Goal: Find contact information: Find contact information

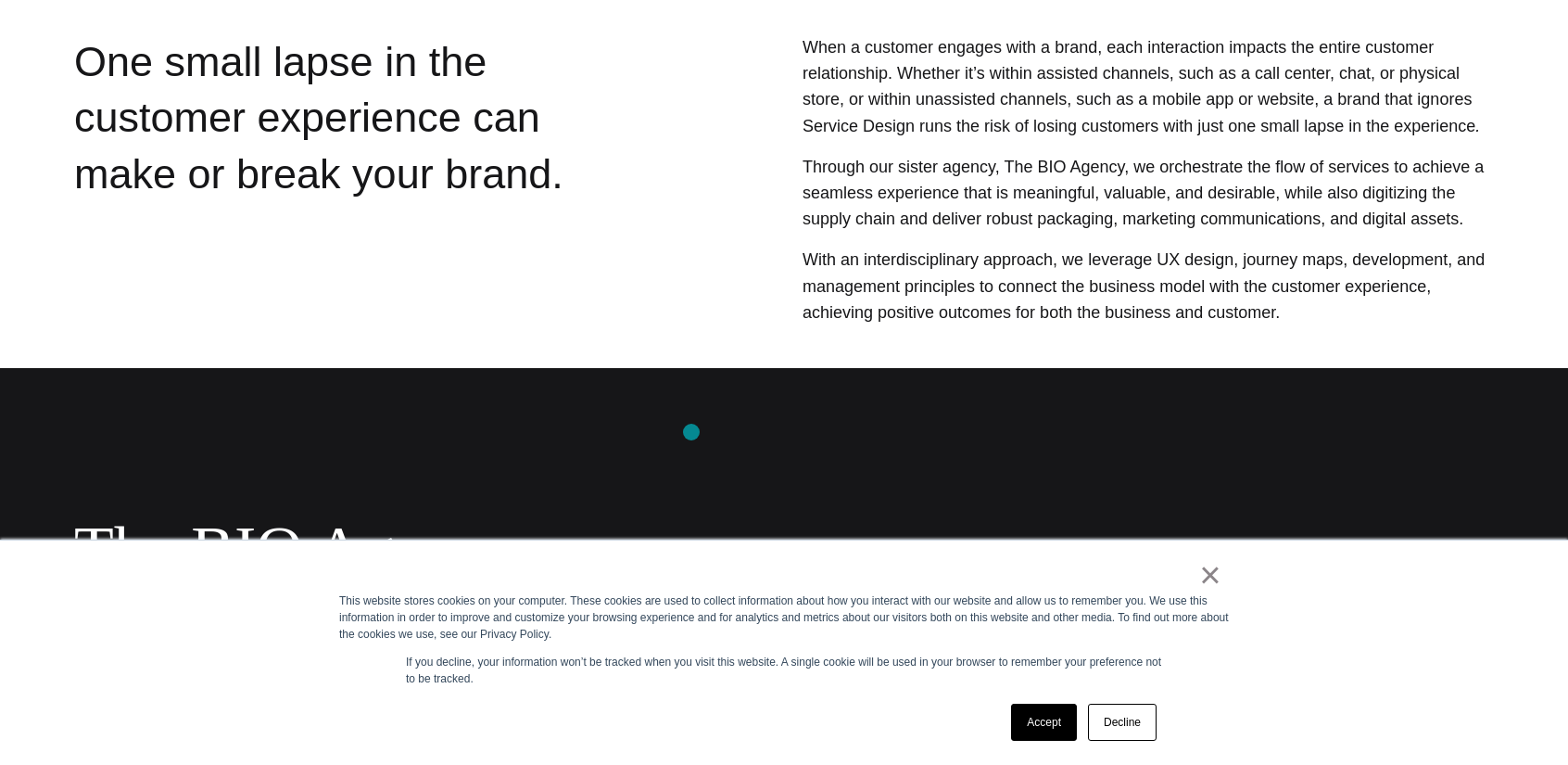
scroll to position [870, 0]
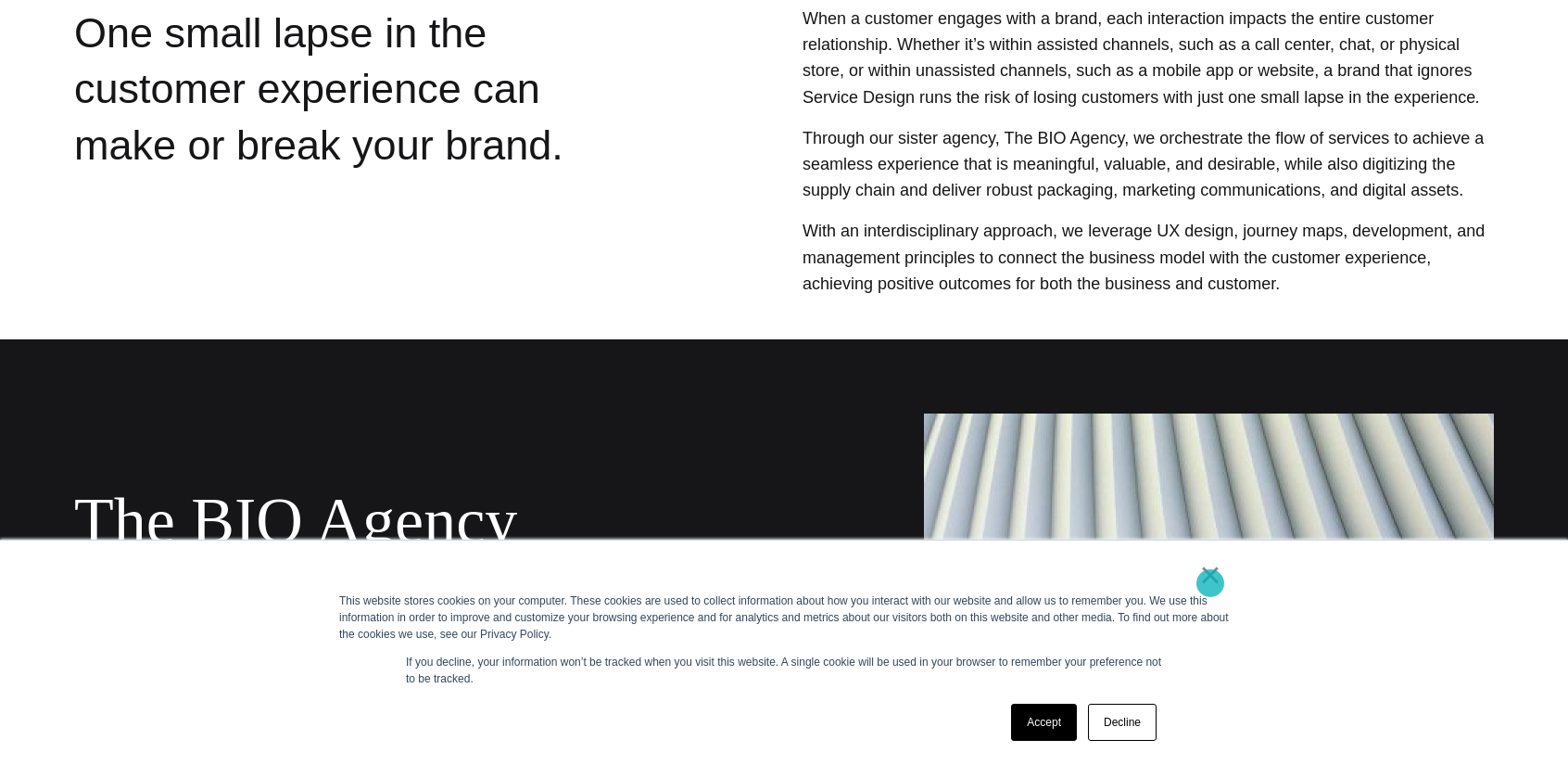
click at [1210, 583] on link "×" at bounding box center [1210, 574] width 22 height 16
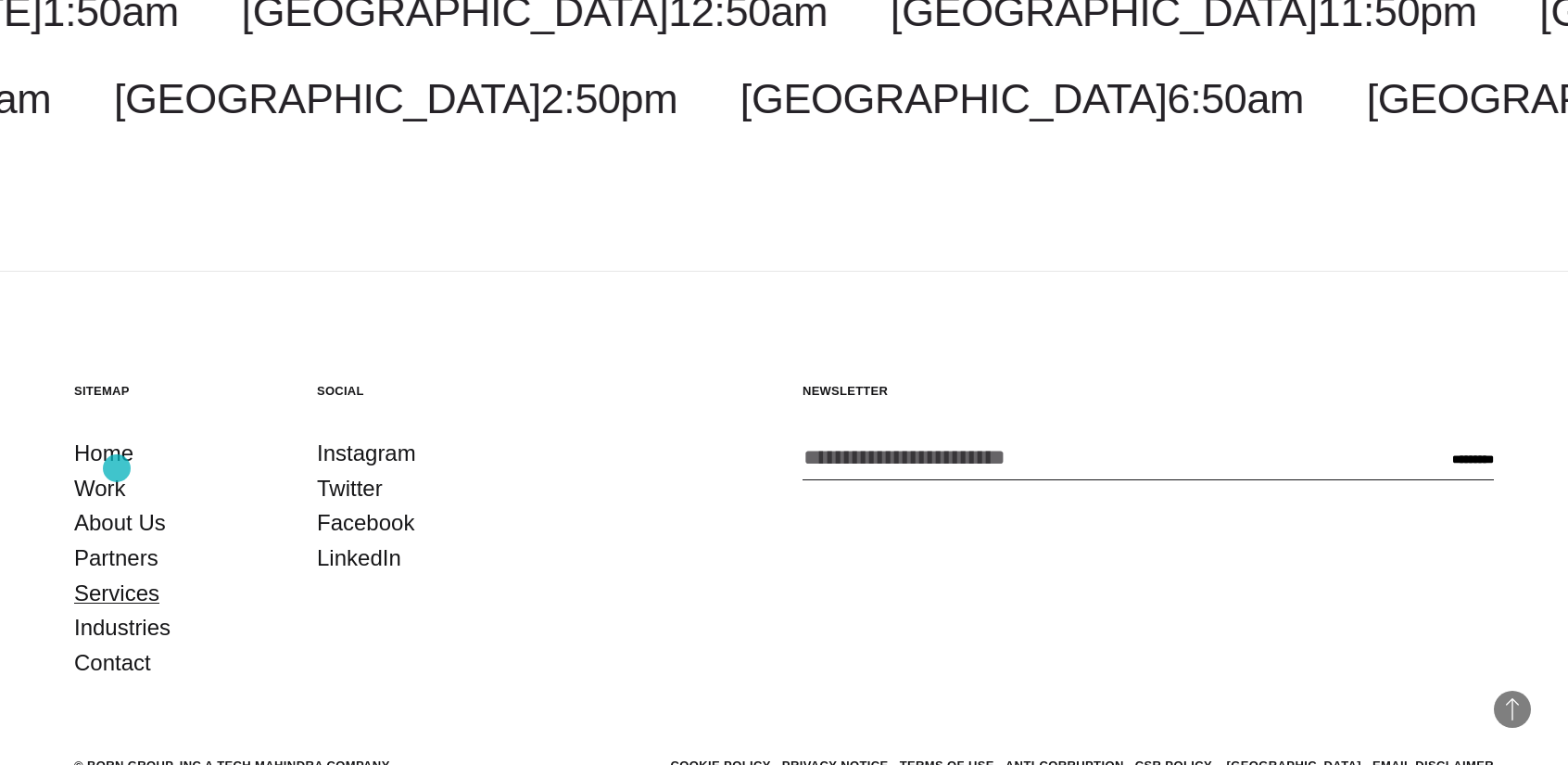
scroll to position [2786, 0]
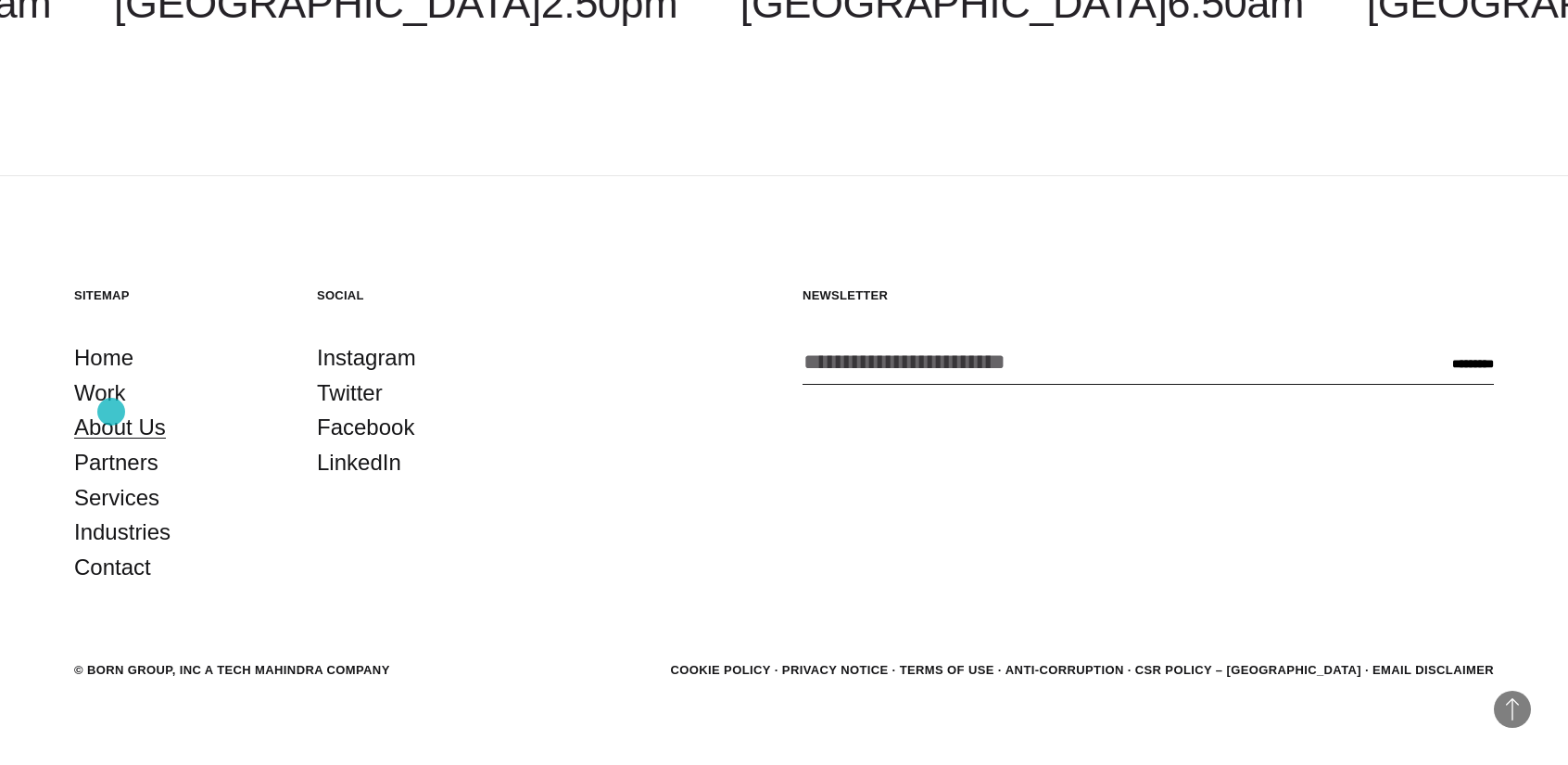
click at [111, 412] on link "About Us" at bounding box center [120, 427] width 92 height 35
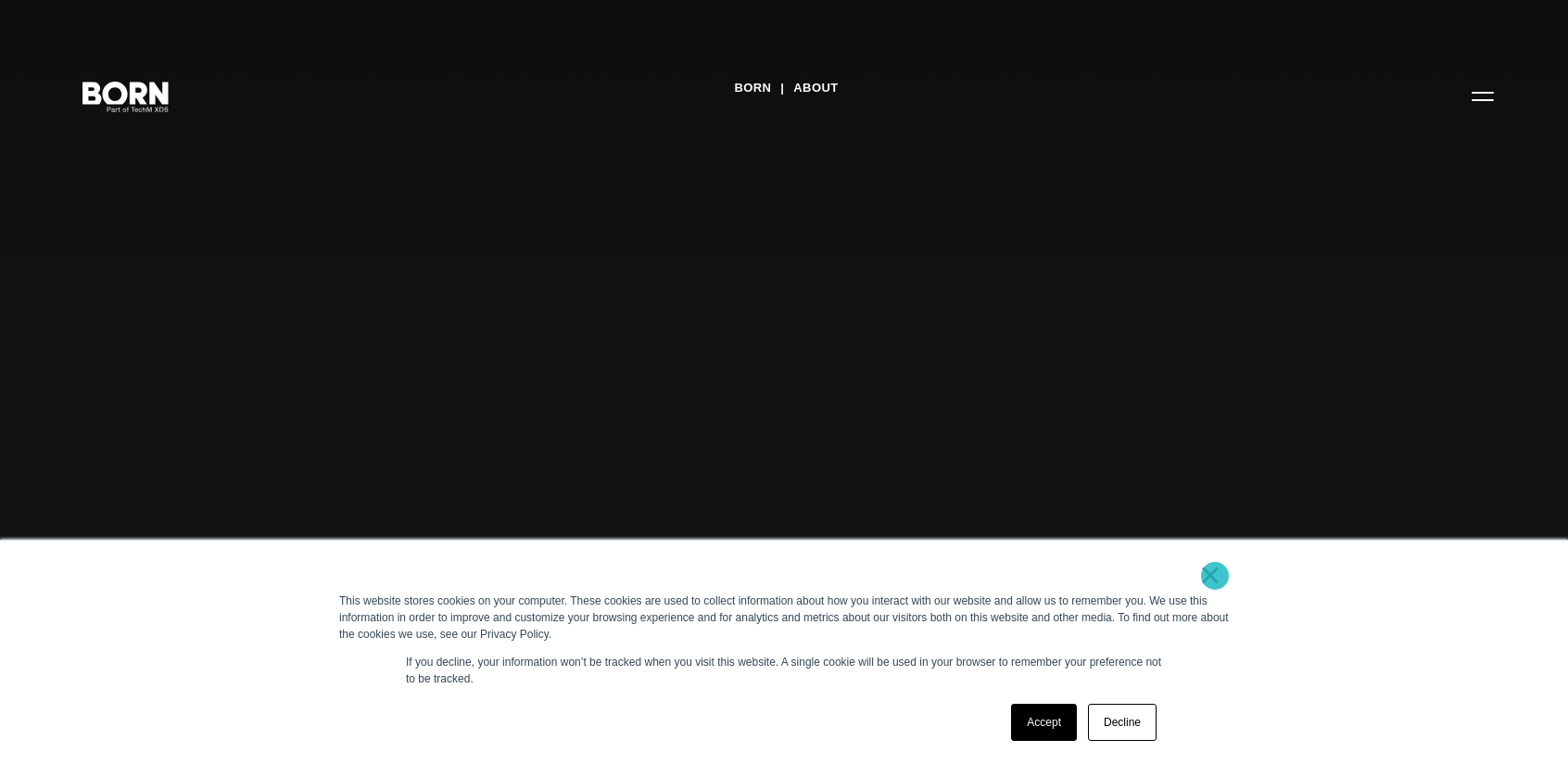
click at [1215, 575] on link "×" at bounding box center [1210, 574] width 22 height 16
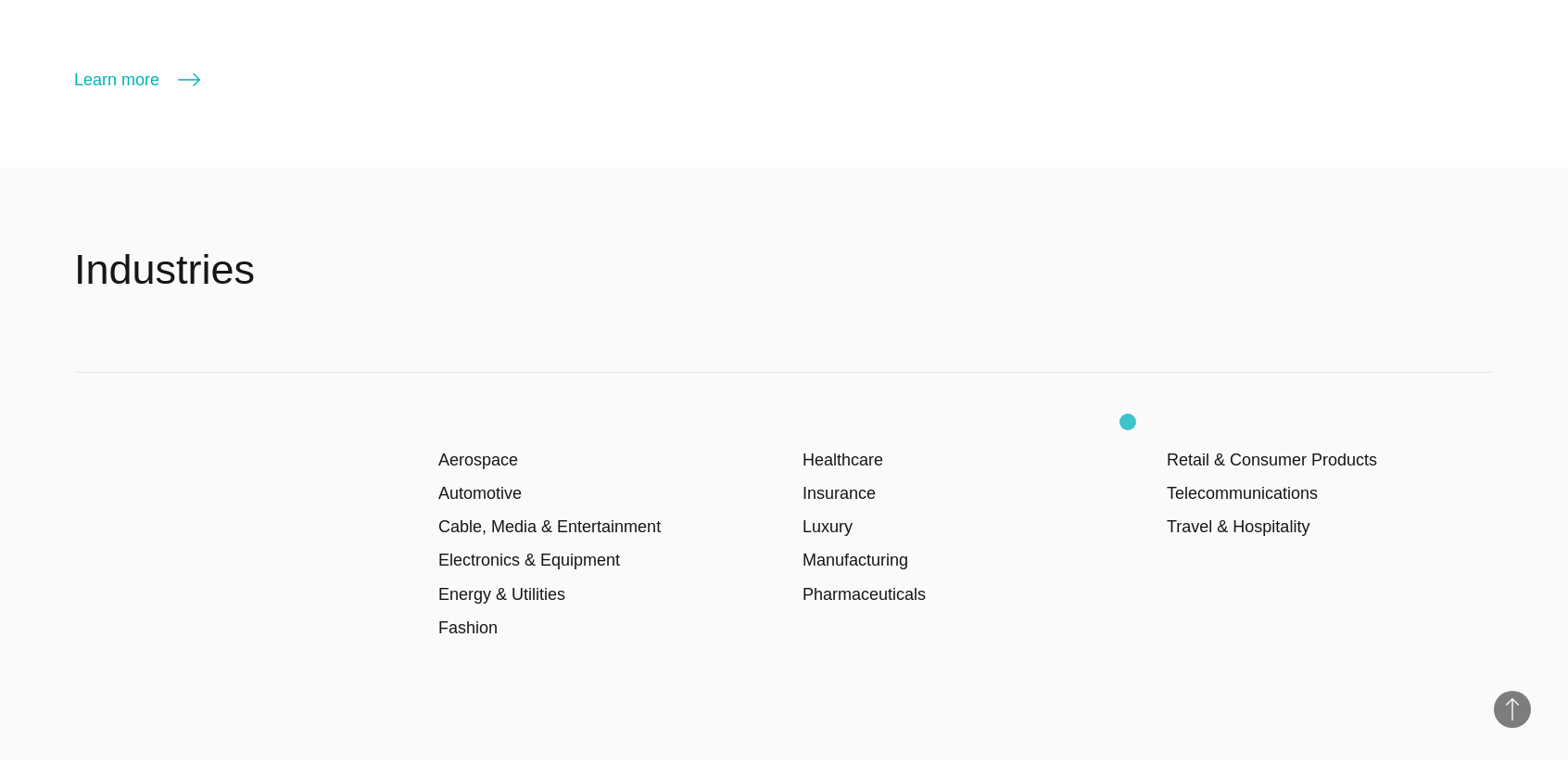
scroll to position [2942, 0]
click at [830, 530] on link "Luxury" at bounding box center [827, 525] width 50 height 18
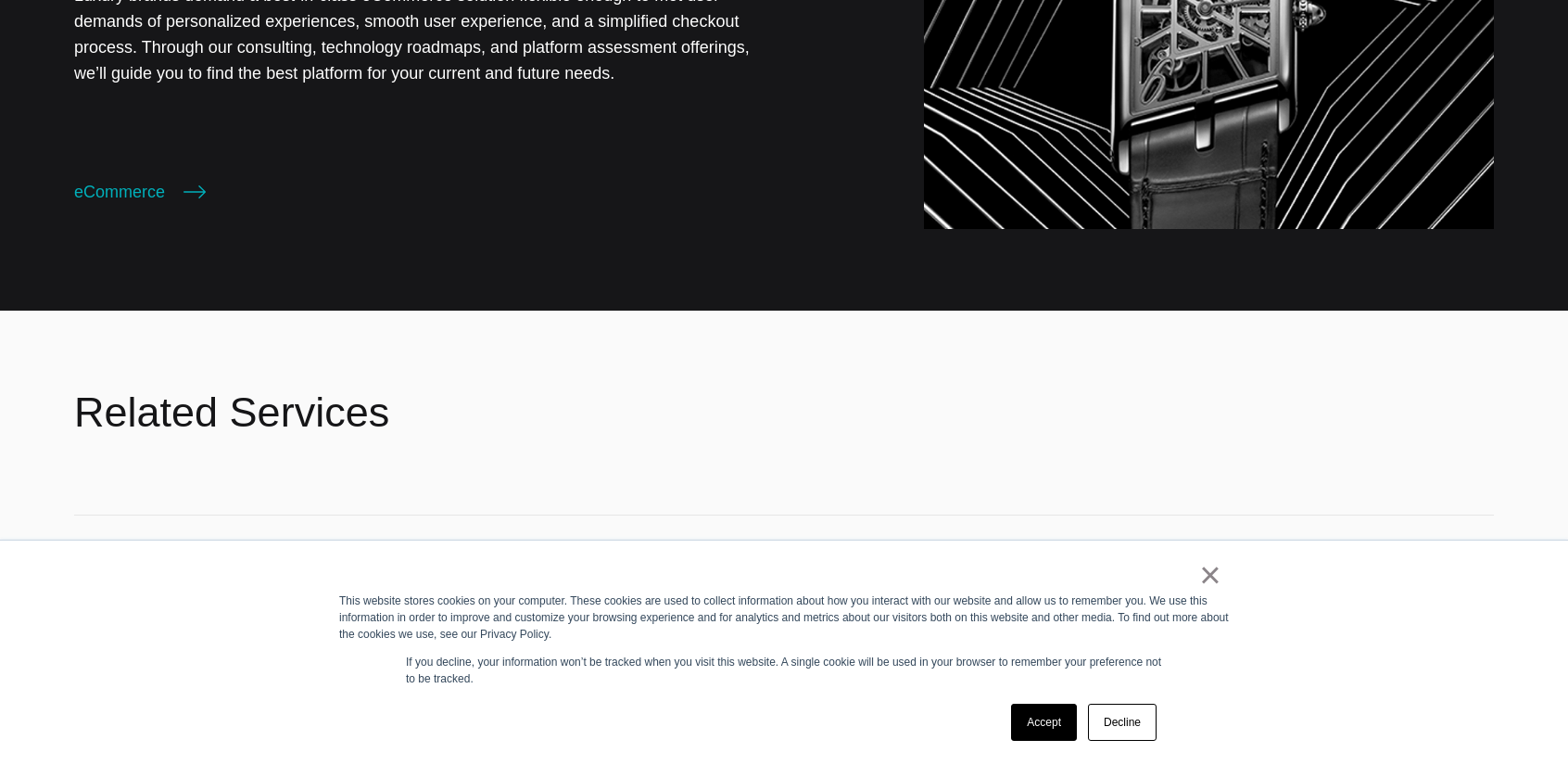
scroll to position [2547, 0]
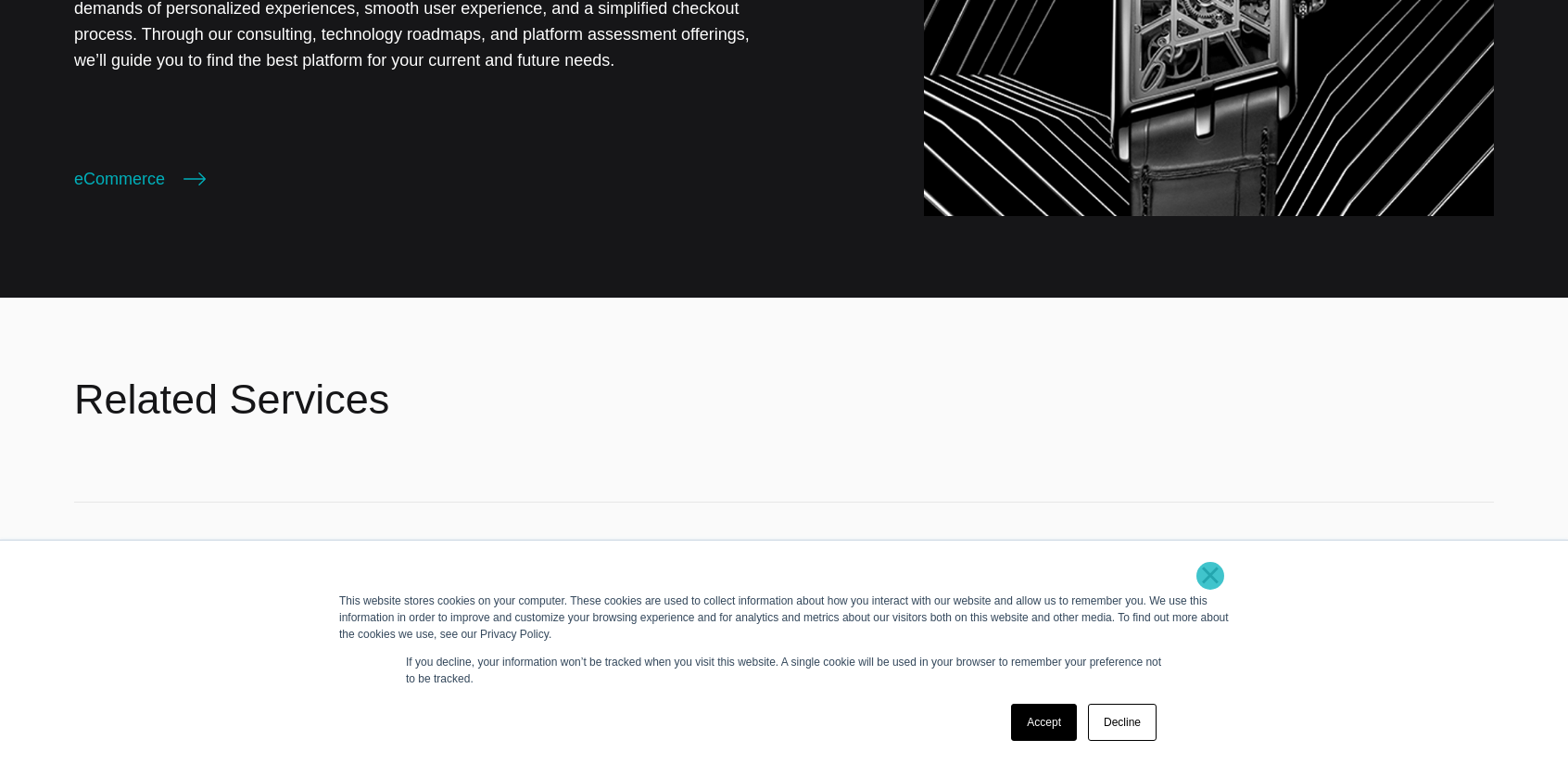
click at [1210, 575] on link "×" at bounding box center [1210, 574] width 22 height 16
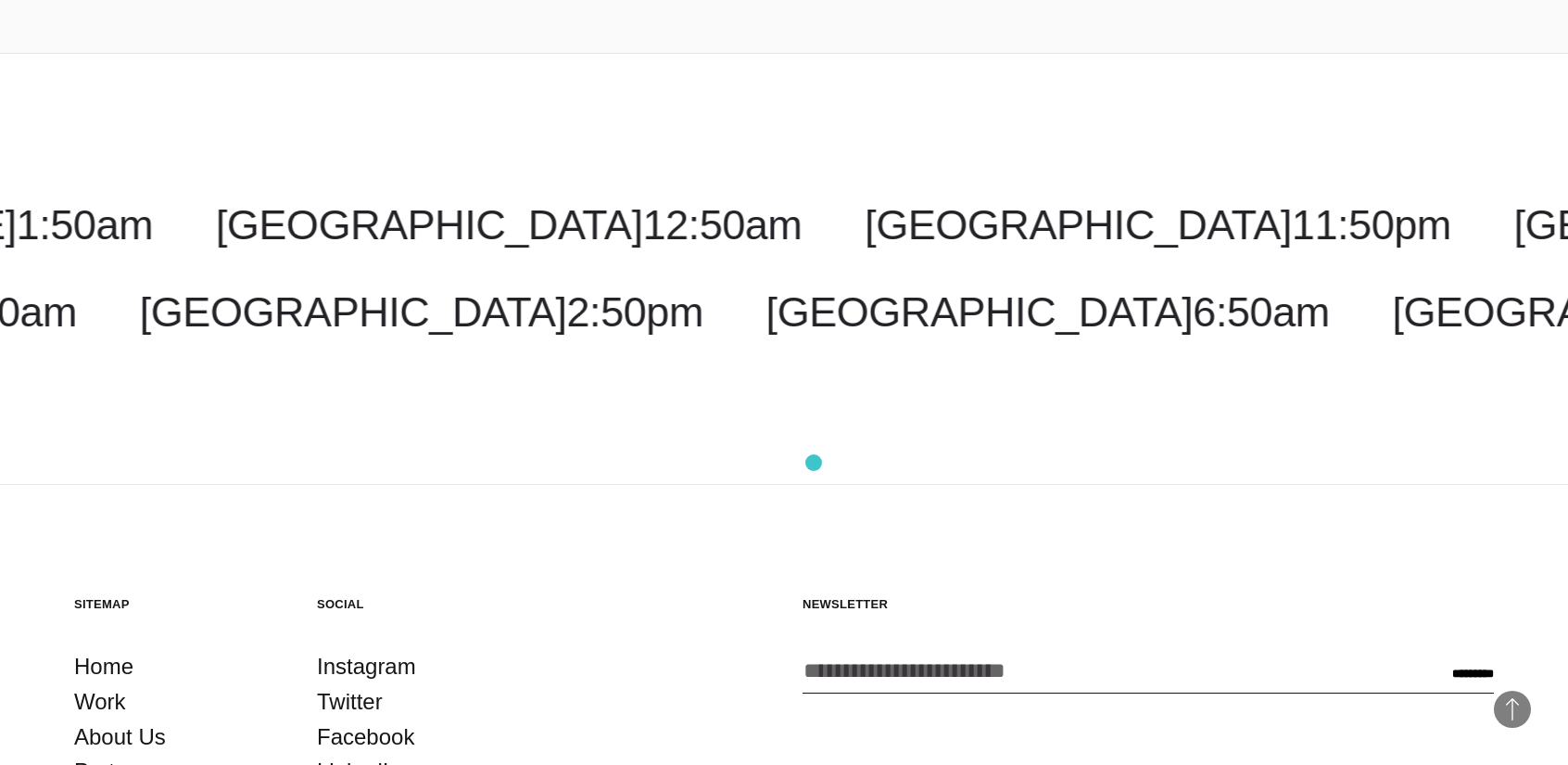
scroll to position [3745, 0]
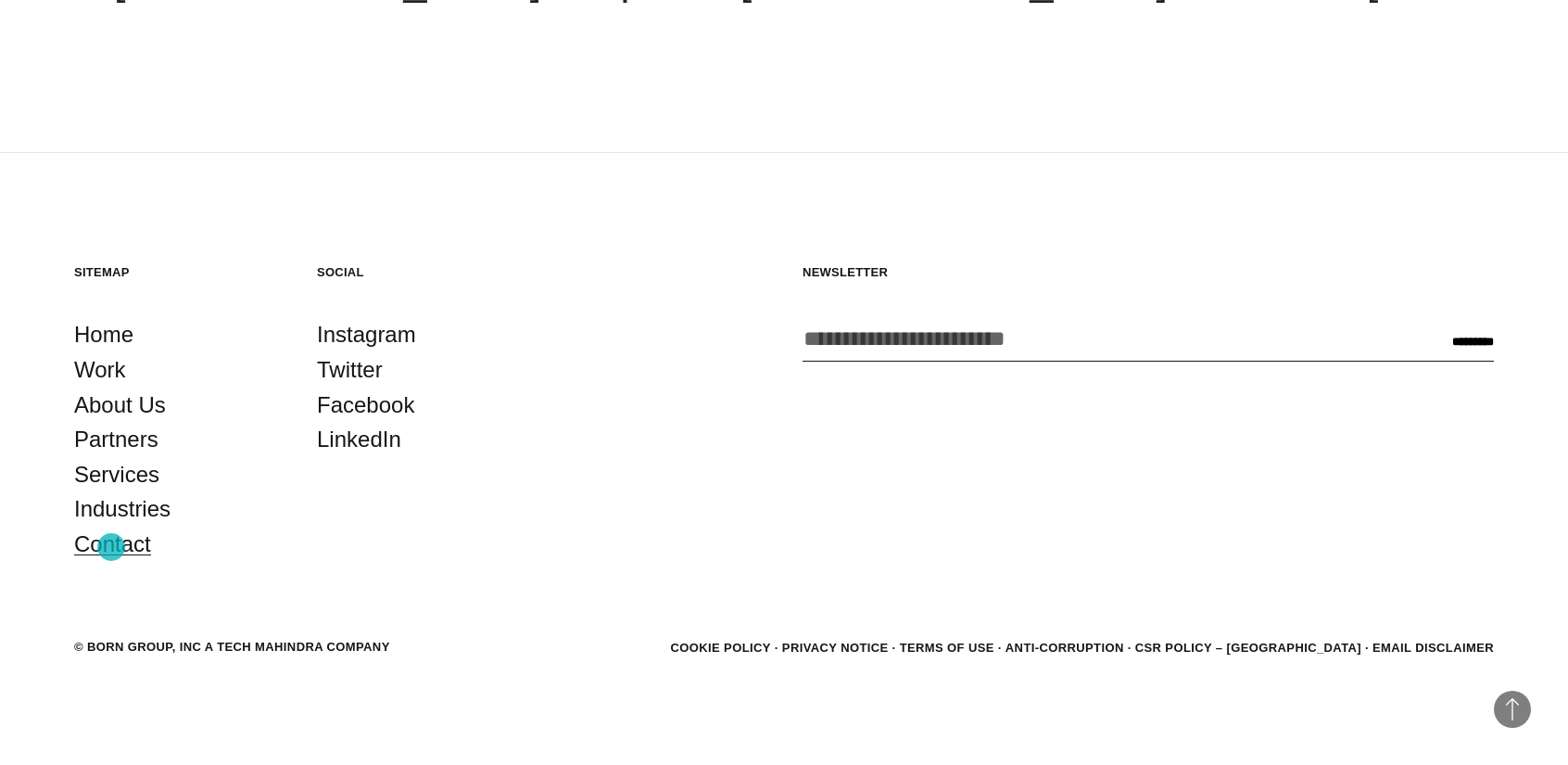
click at [111, 547] on link "Contact" at bounding box center [112, 544] width 77 height 35
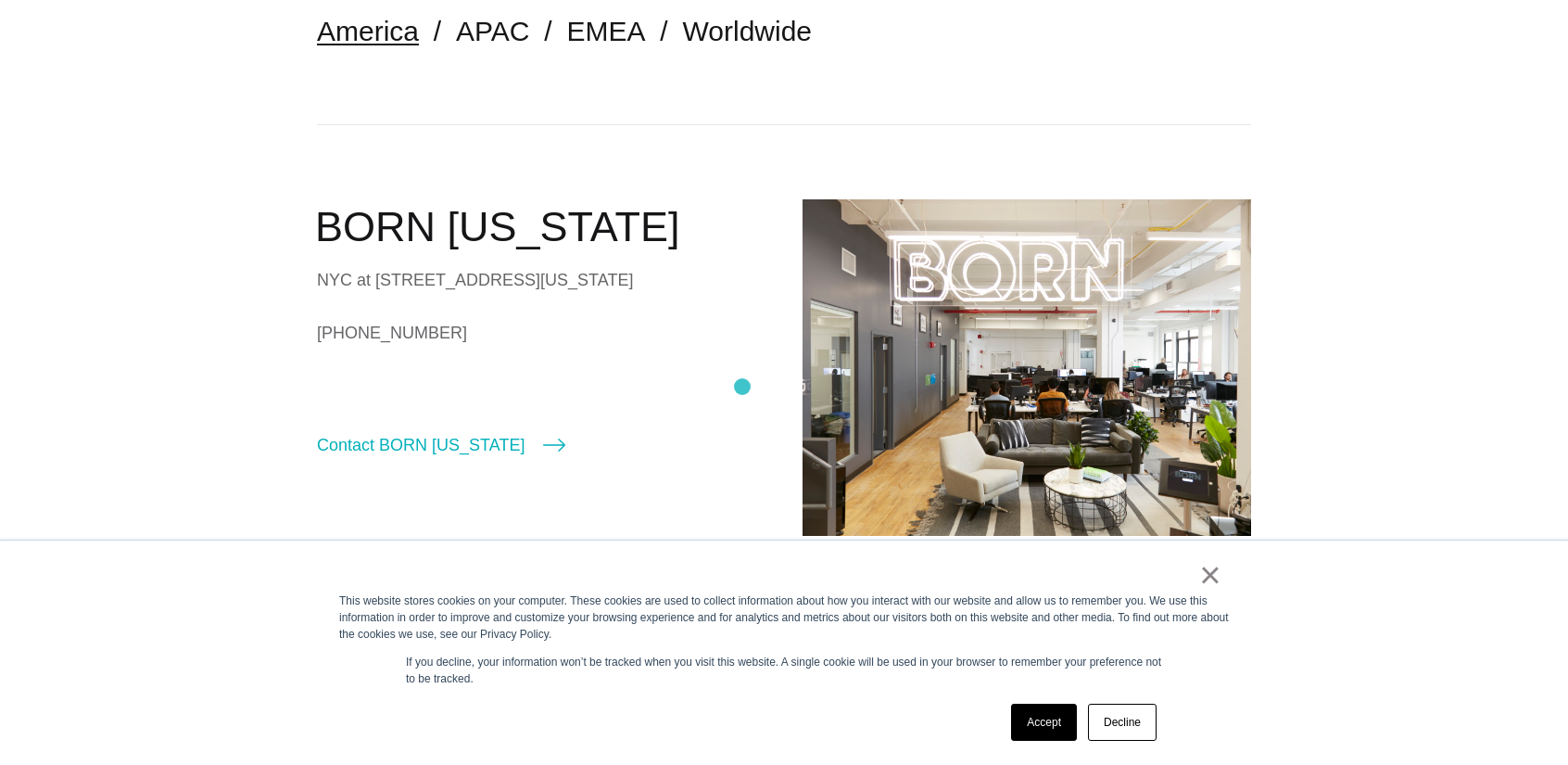
scroll to position [494, 0]
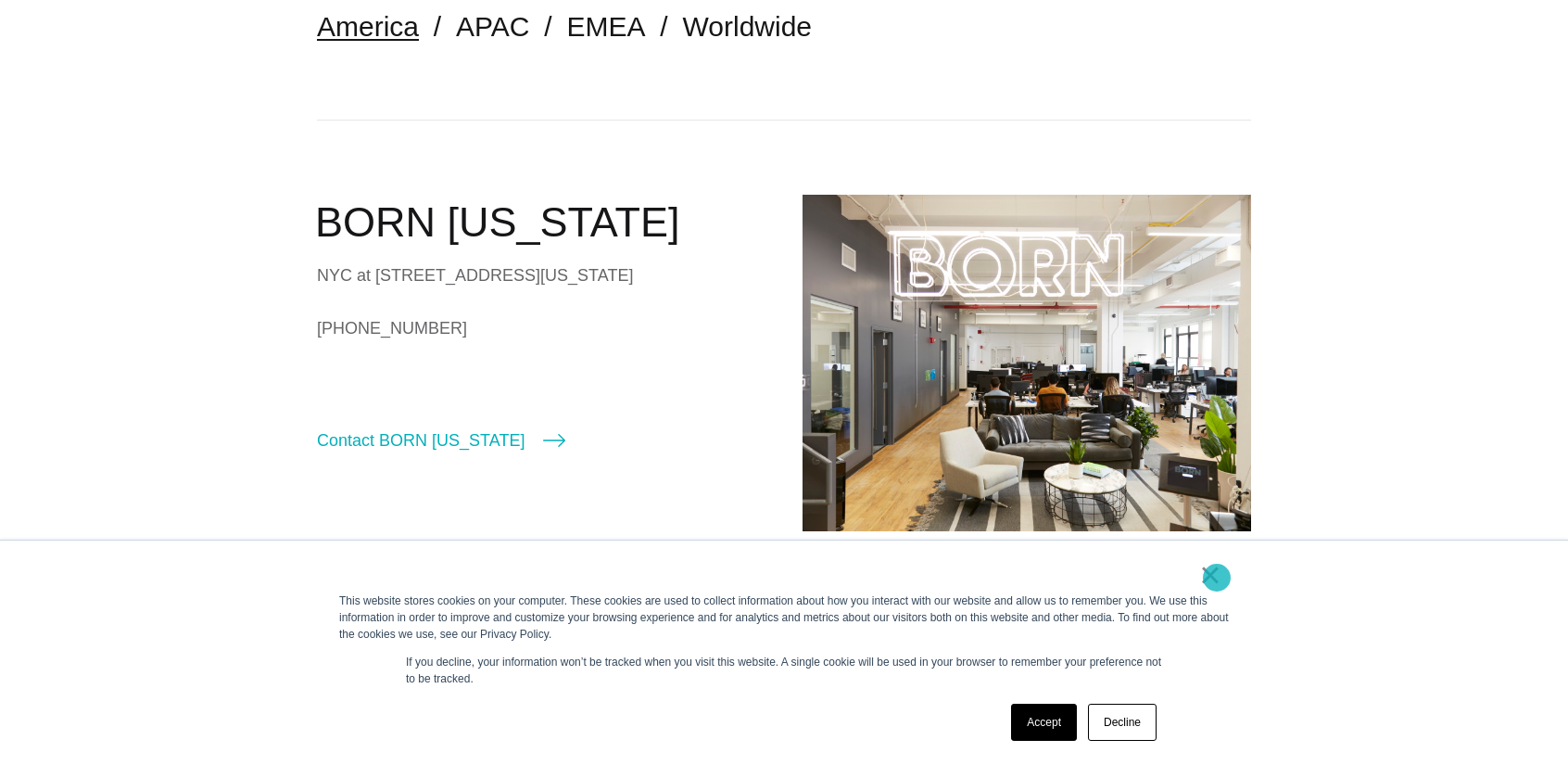
click at [1217, 577] on link "×" at bounding box center [1210, 574] width 22 height 16
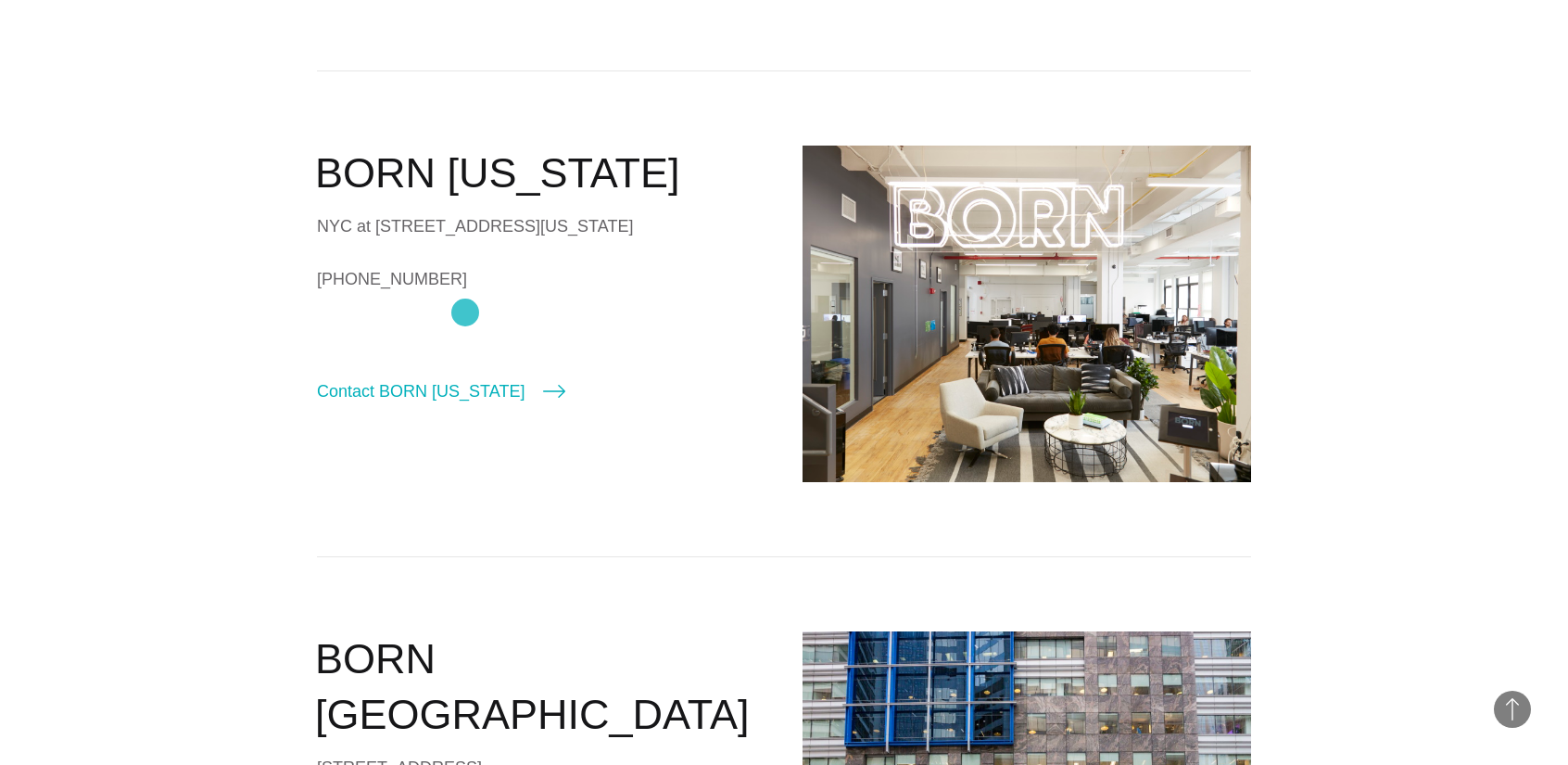
scroll to position [352, 0]
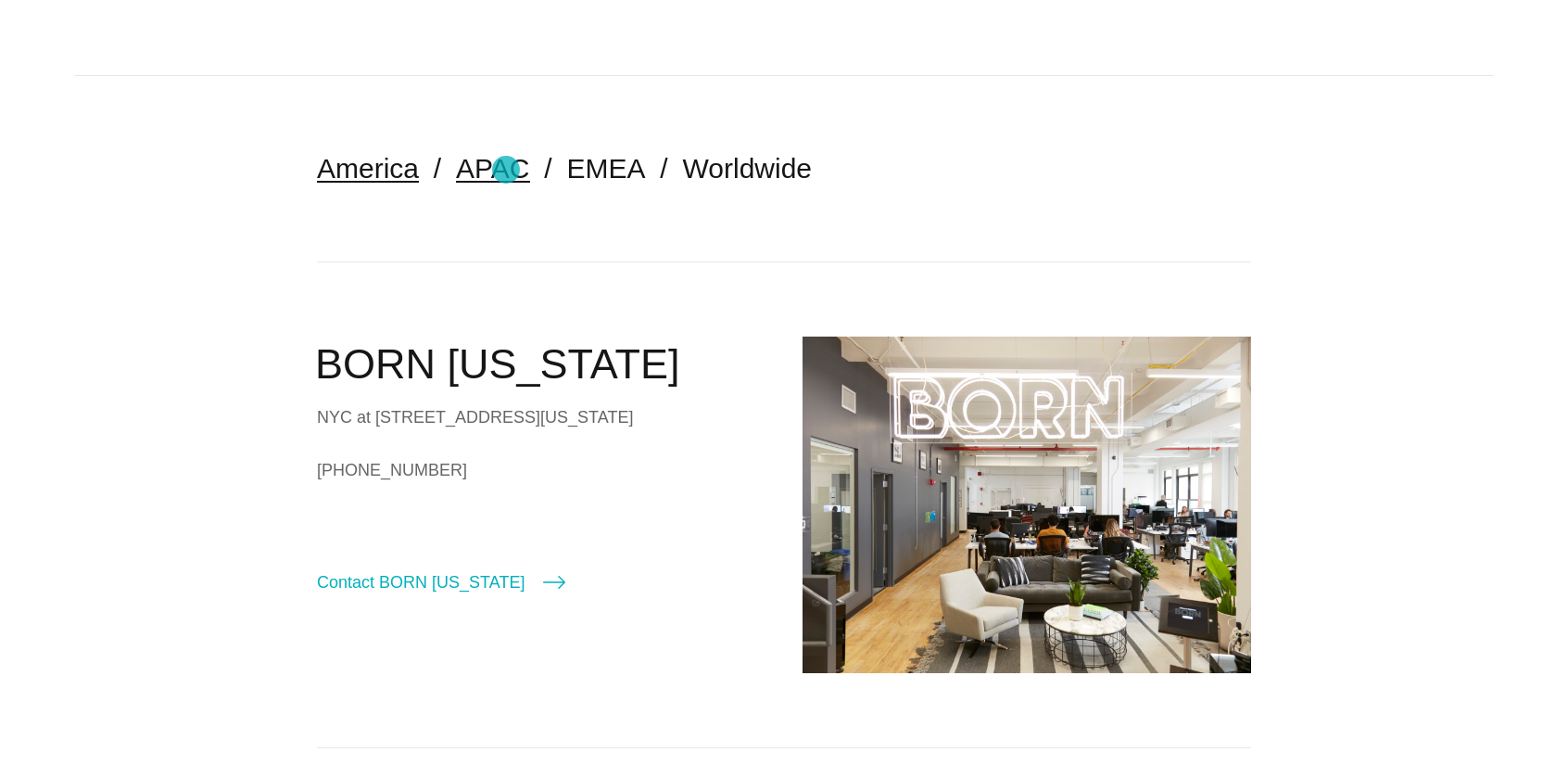
click at [506, 169] on link "APAC" at bounding box center [492, 169] width 73 height 31
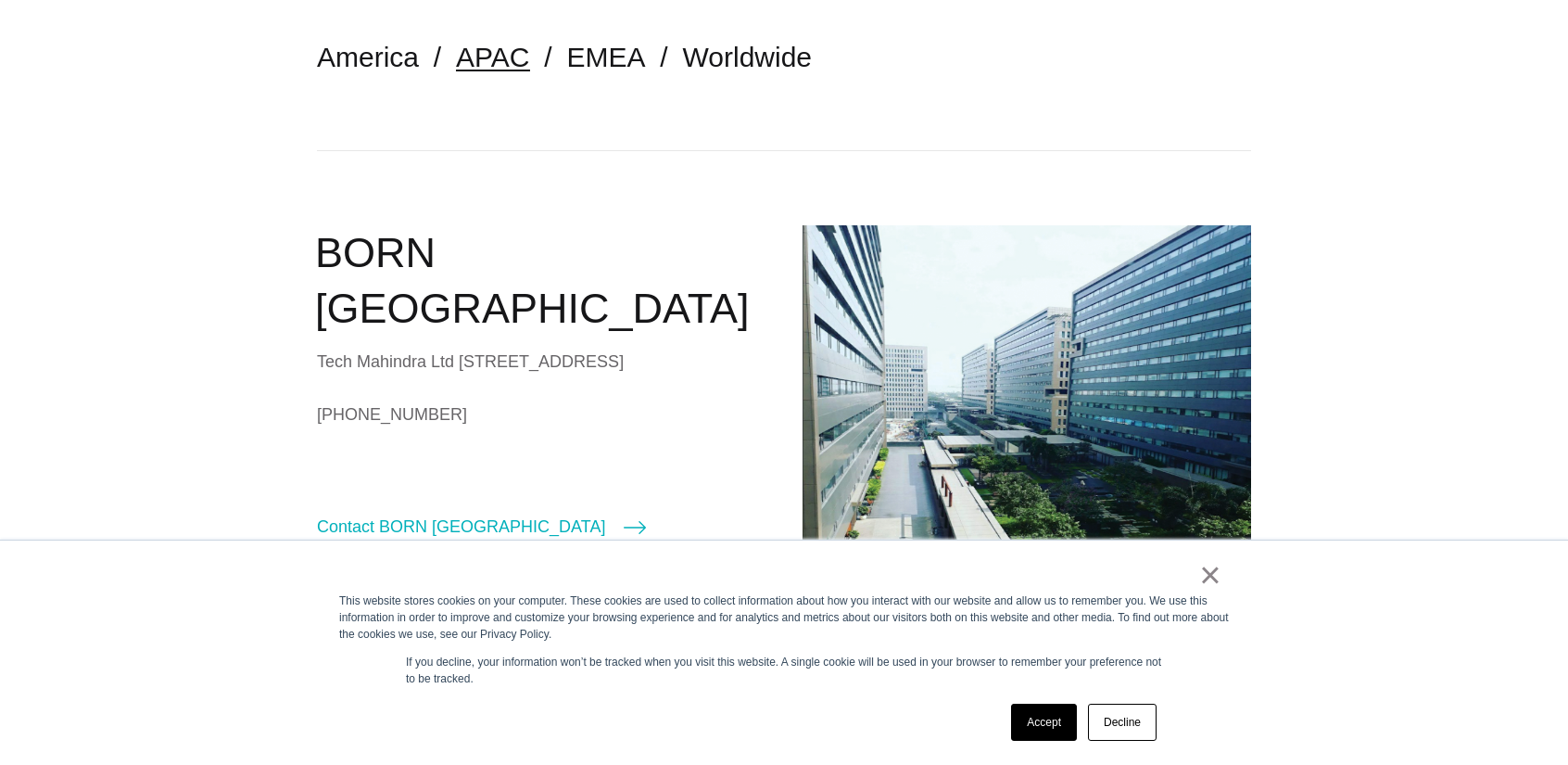
scroll to position [464, 0]
click at [1208, 583] on link "×" at bounding box center [1210, 574] width 22 height 16
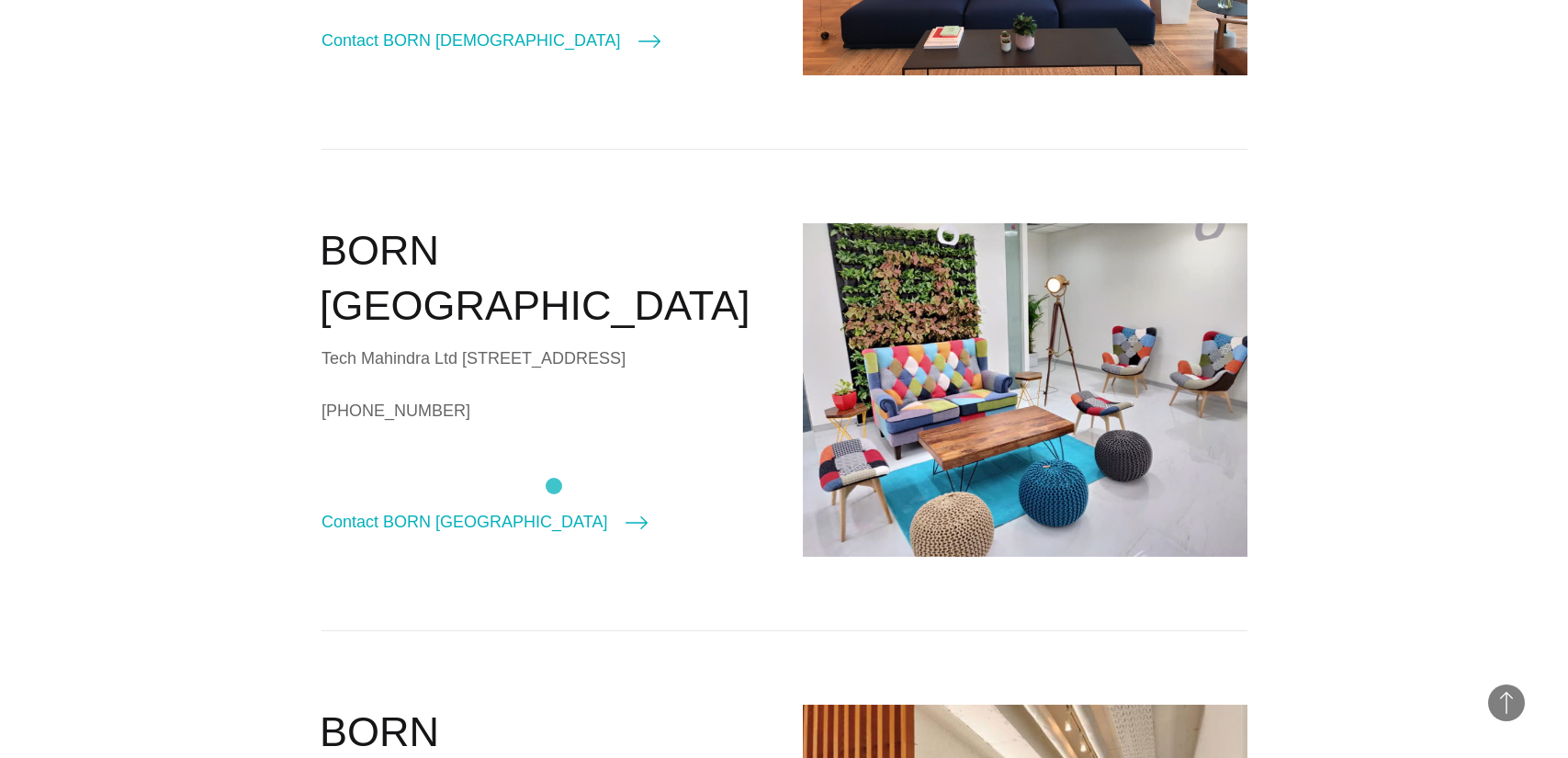
scroll to position [2215, 0]
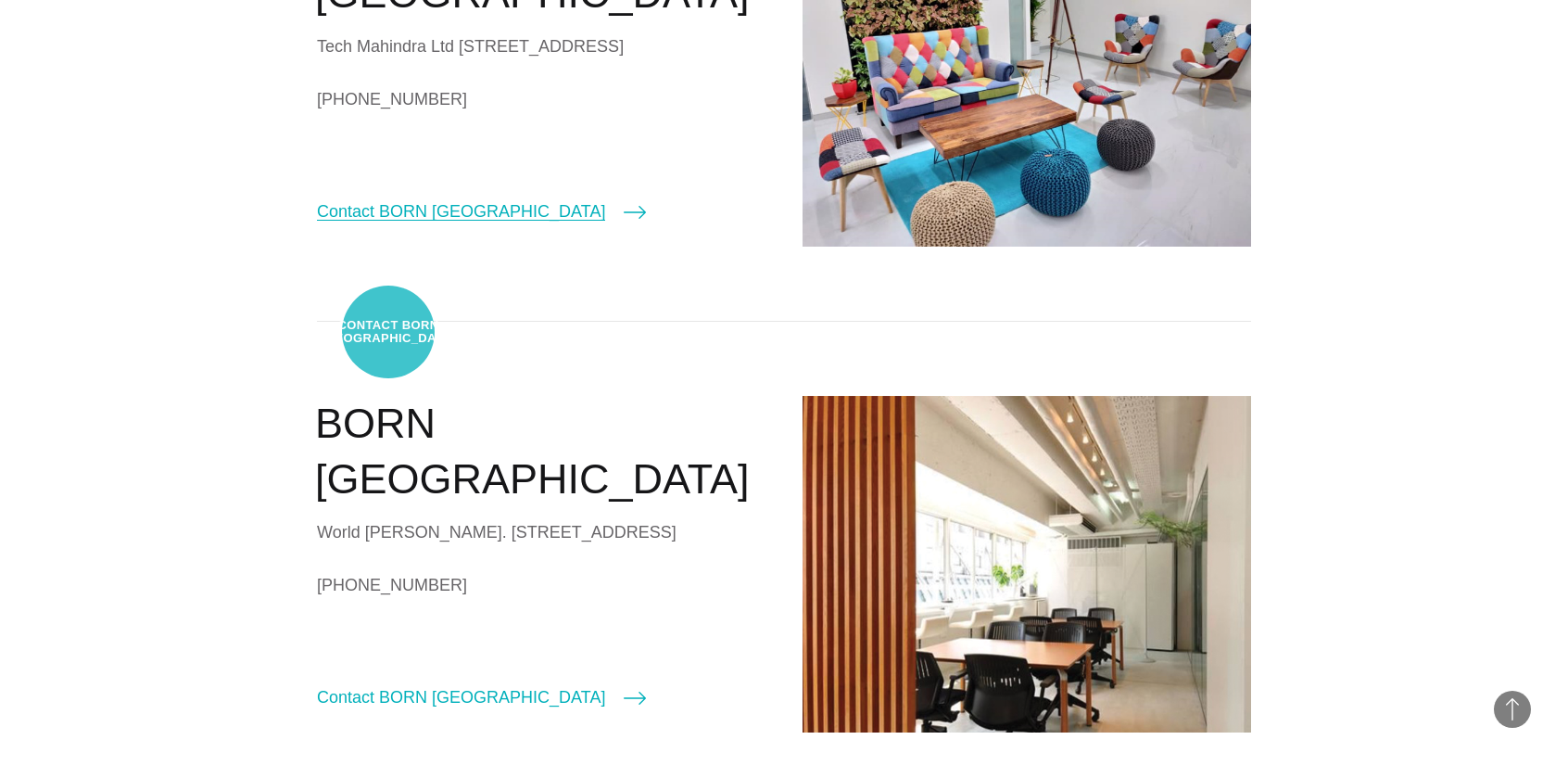
click at [389, 224] on link "Contact BORN [GEOGRAPHIC_DATA]" at bounding box center [482, 211] width 329 height 26
select select "*********"
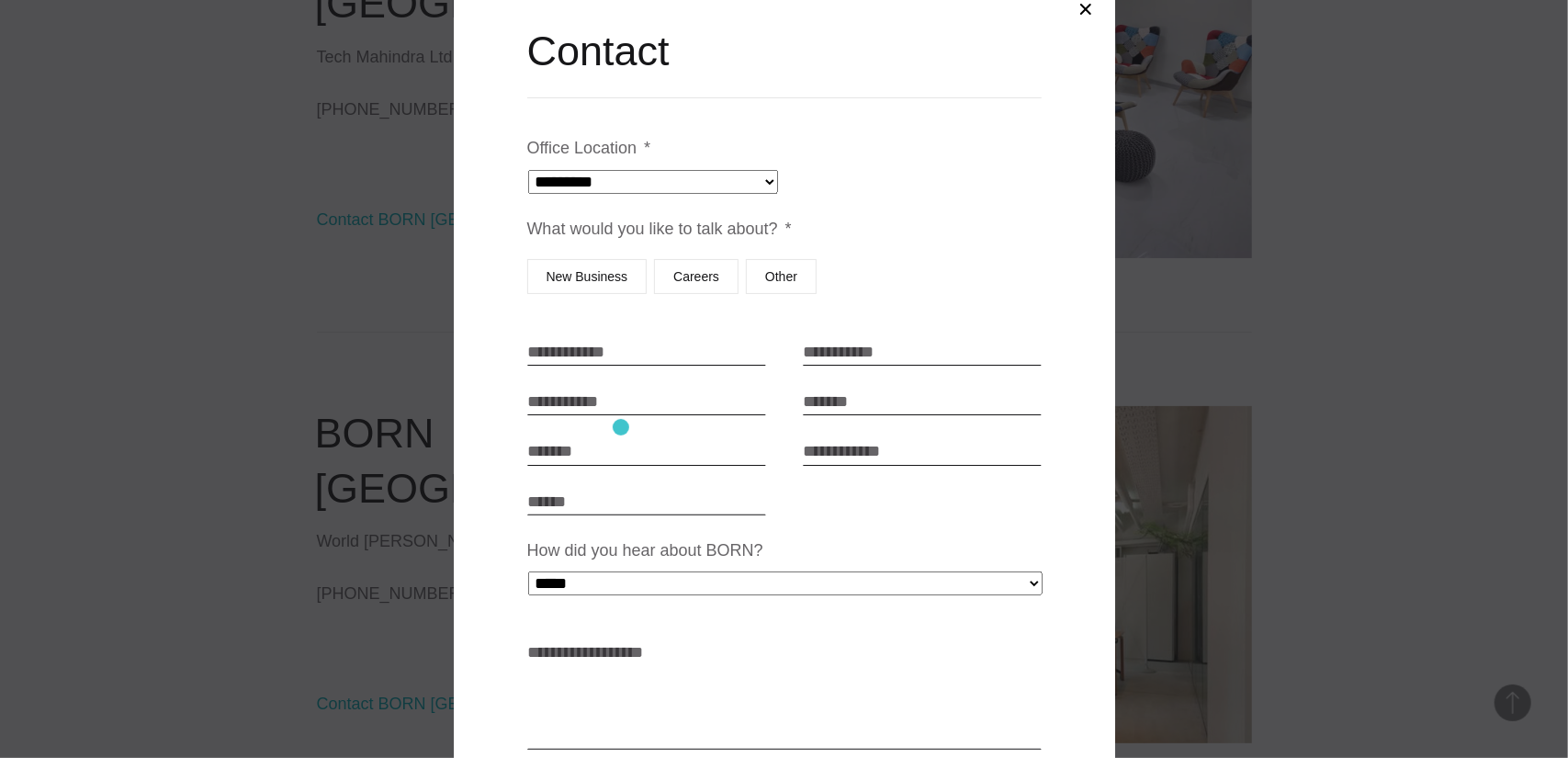
scroll to position [70, 0]
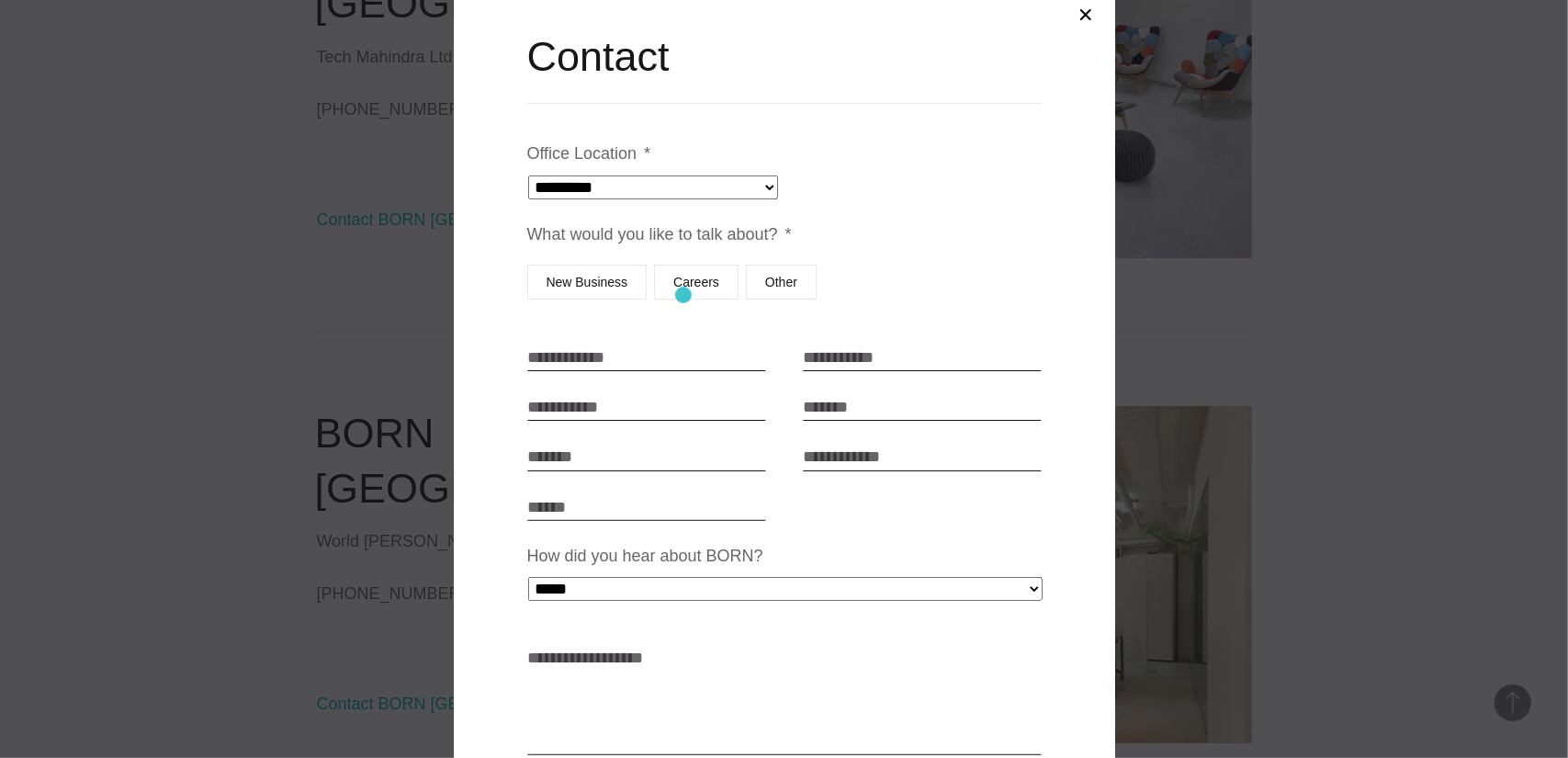
click at [683, 295] on label "Careers" at bounding box center [695, 282] width 84 height 35
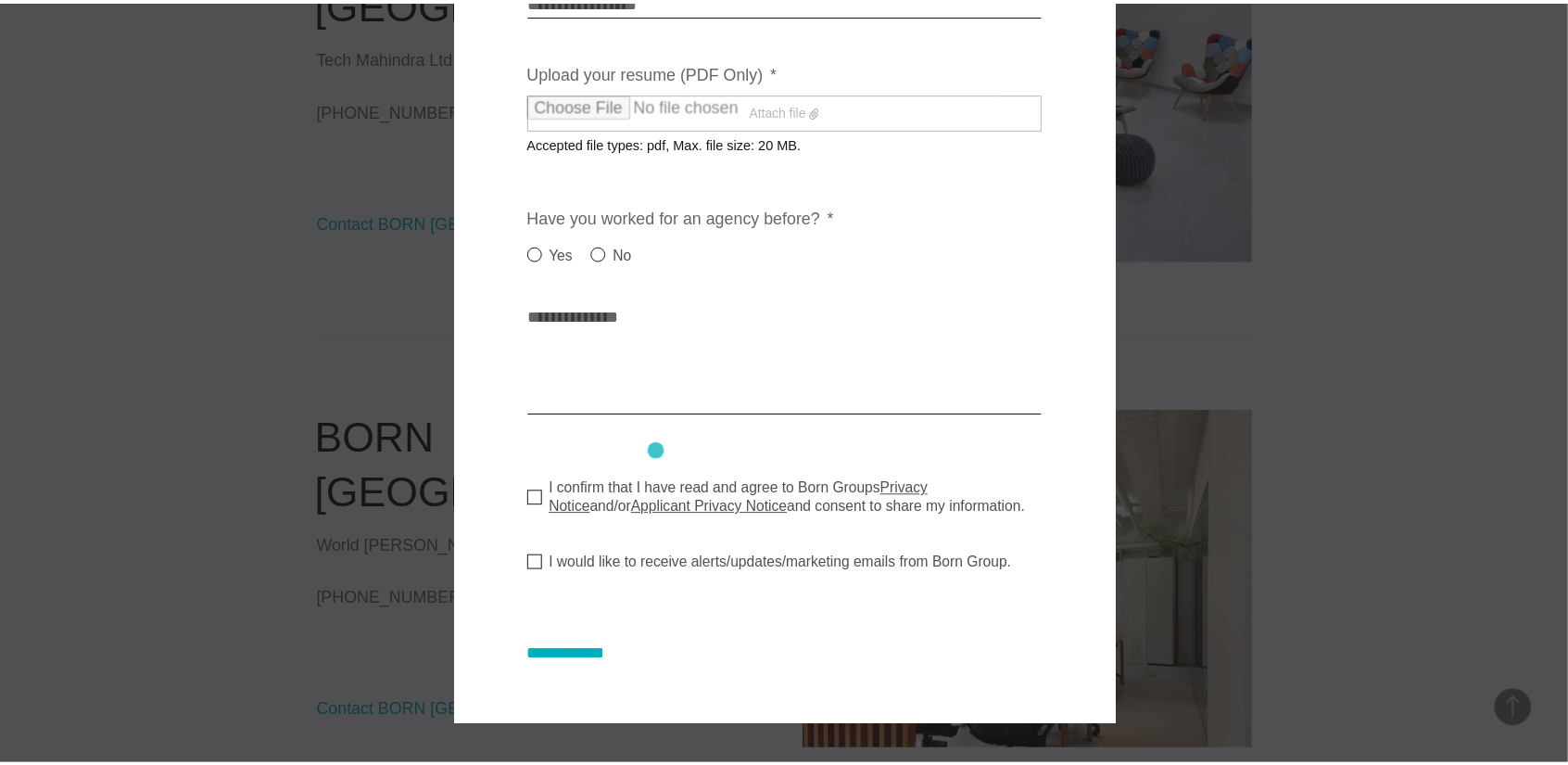
scroll to position [0, 0]
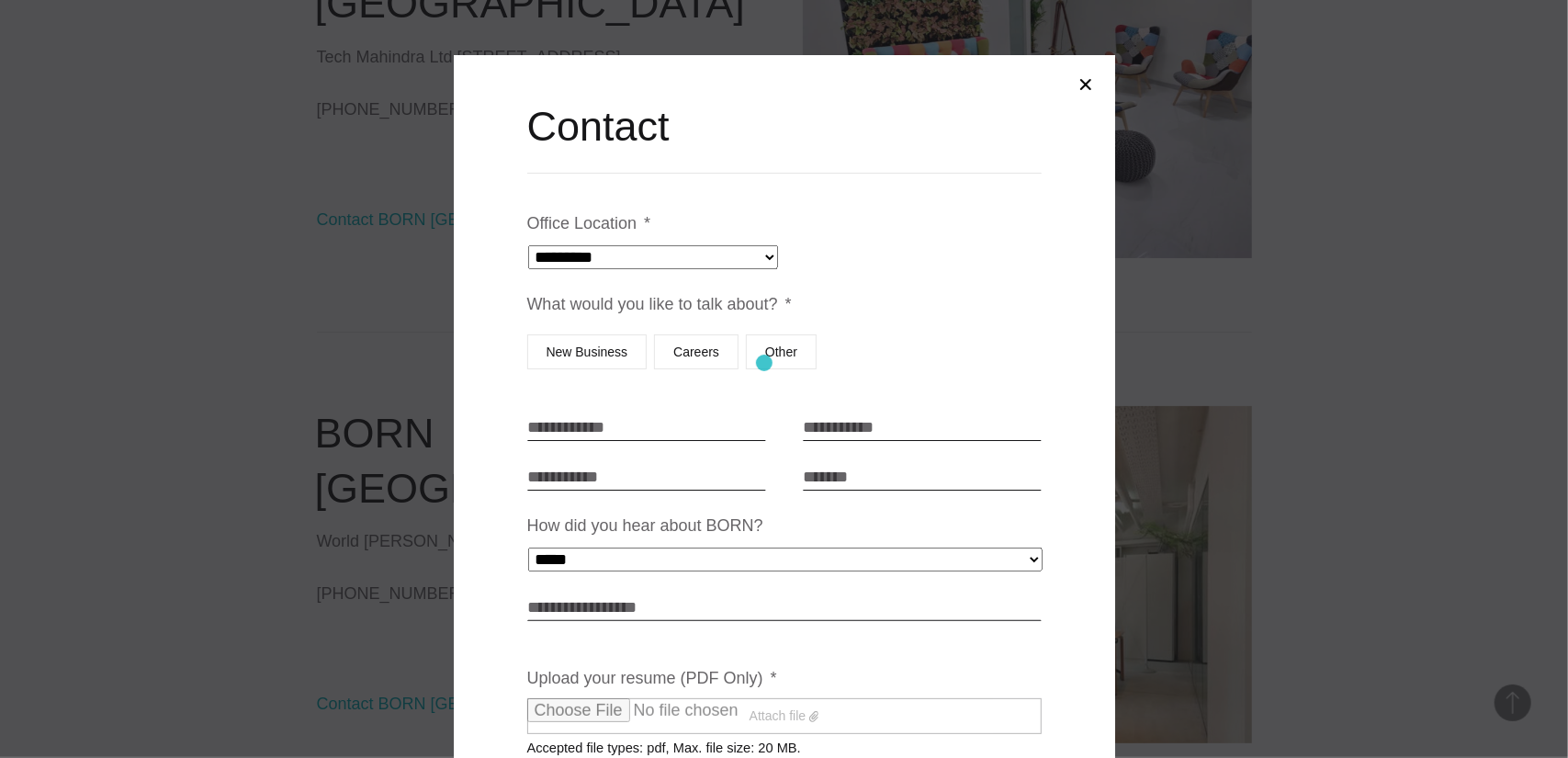
click at [764, 362] on label "Other" at bounding box center [781, 351] width 71 height 35
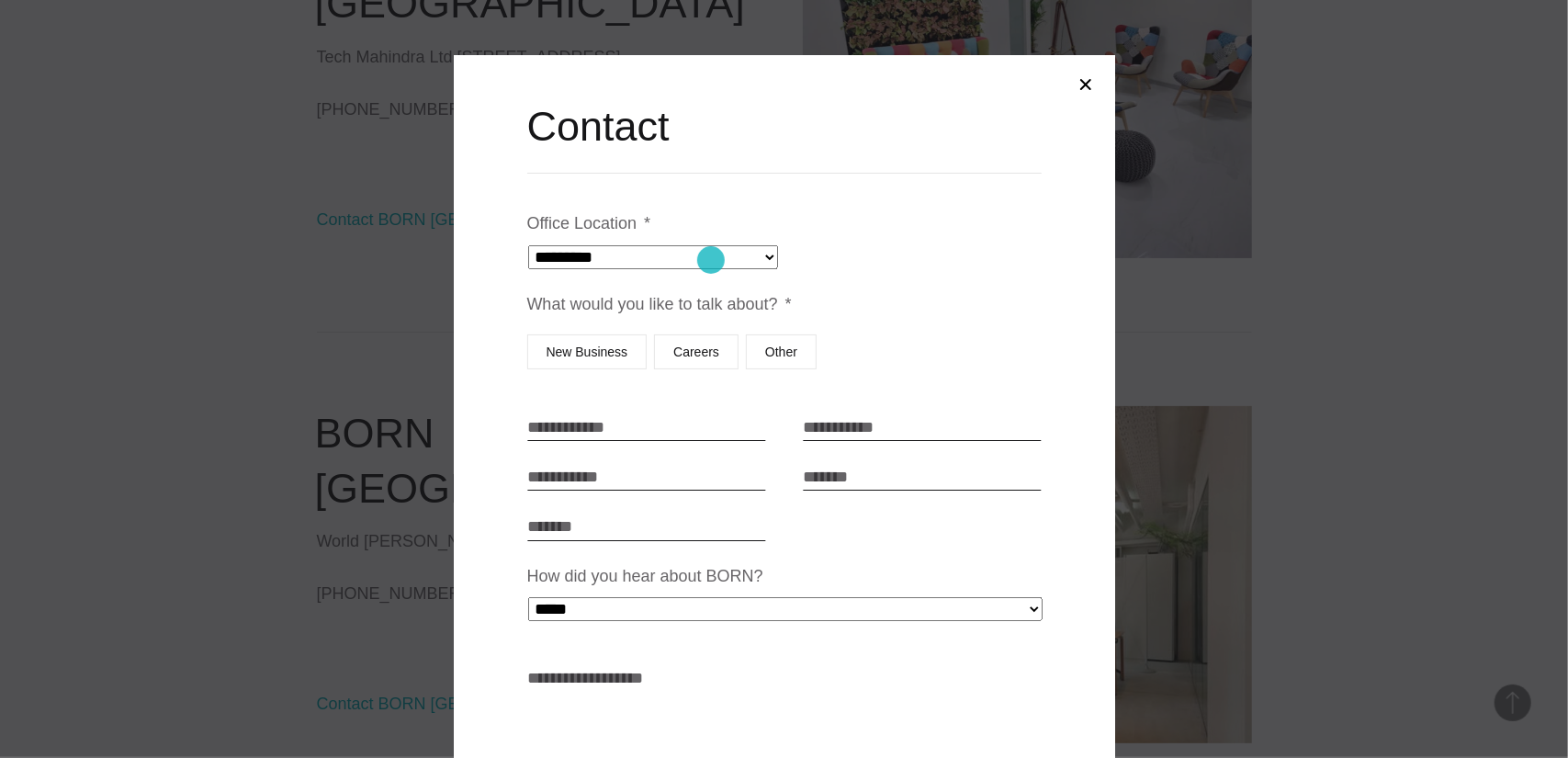
click at [710, 260] on select "**********" at bounding box center [653, 256] width 249 height 24
click at [1085, 78] on button "Close modal" at bounding box center [1085, 84] width 44 height 44
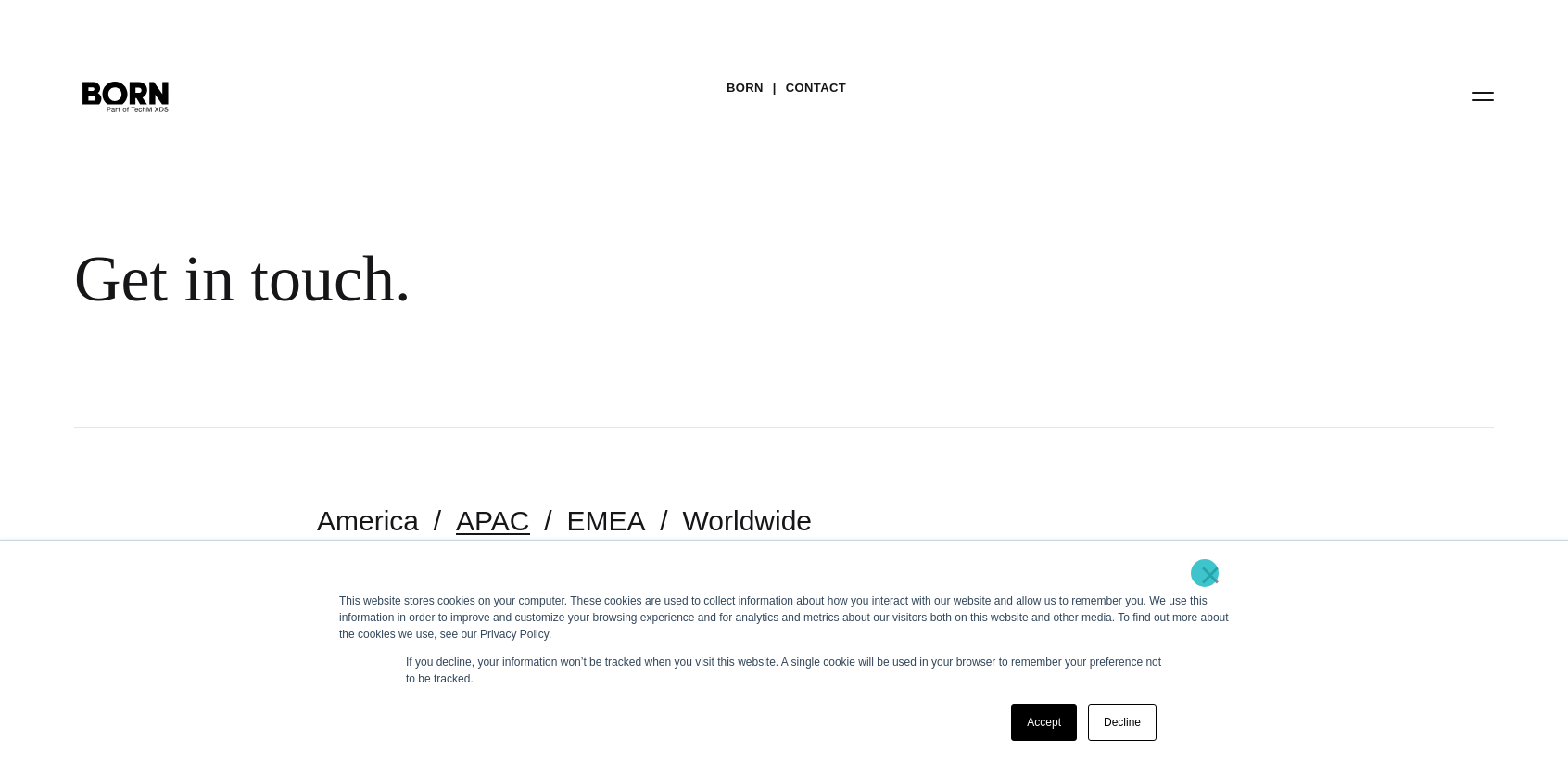
click at [1205, 573] on link "×" at bounding box center [1210, 574] width 22 height 16
